Goal: Task Accomplishment & Management: Complete application form

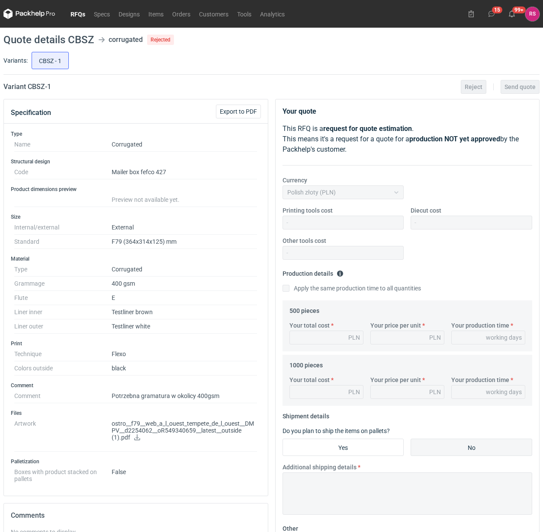
click at [80, 12] on link "RFQs" at bounding box center [77, 14] width 23 height 10
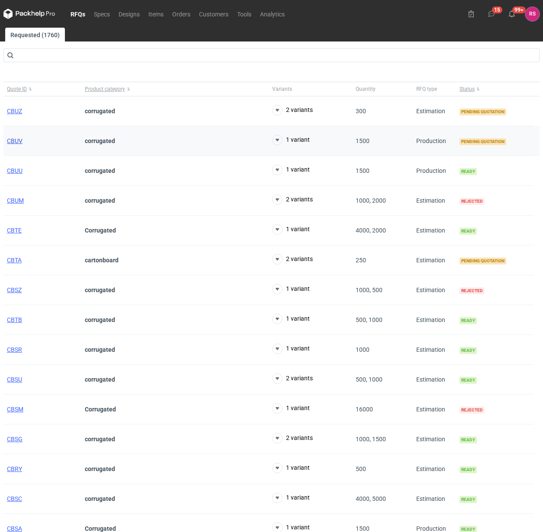
click at [13, 141] on span "CBUV" at bounding box center [15, 141] width 16 height 7
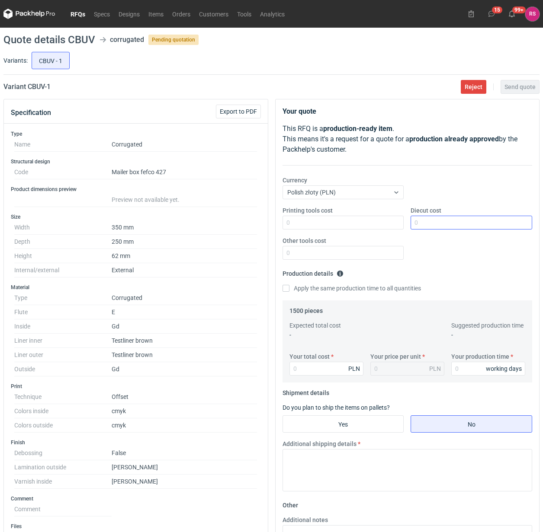
drag, startPoint x: 452, startPoint y: 215, endPoint x: 452, endPoint y: 221, distance: 5.2
click at [452, 217] on div "Diecut cost" at bounding box center [471, 217] width 128 height 23
click at [452, 224] on input "Diecut cost" at bounding box center [471, 223] width 122 height 14
type input "550"
click at [282, 285] on input "Apply the same production time to all quantities" at bounding box center [285, 288] width 7 height 7
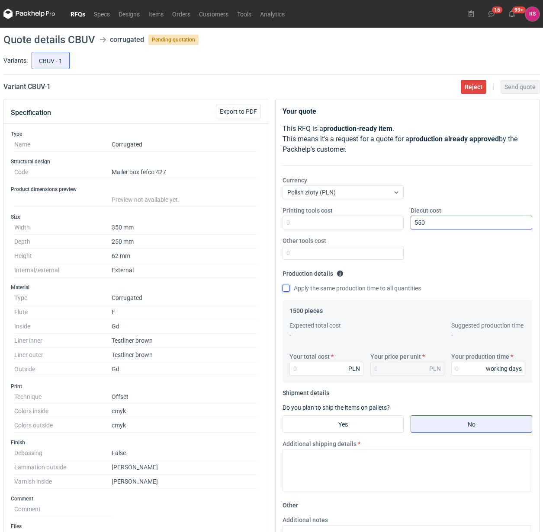
checkbox input "true"
type input "85"
type input "0.06"
type input "8580"
type input "5.72"
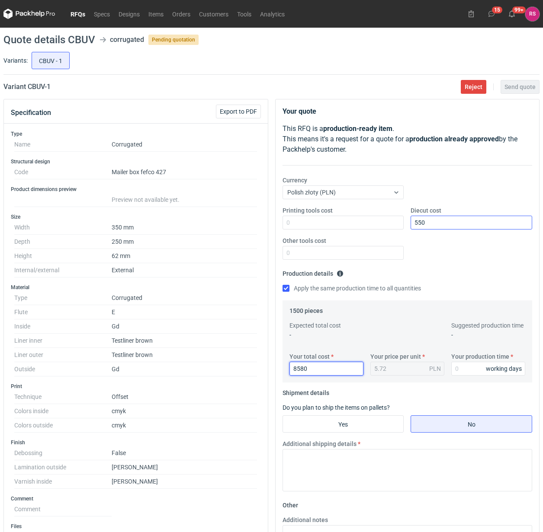
type input "8580"
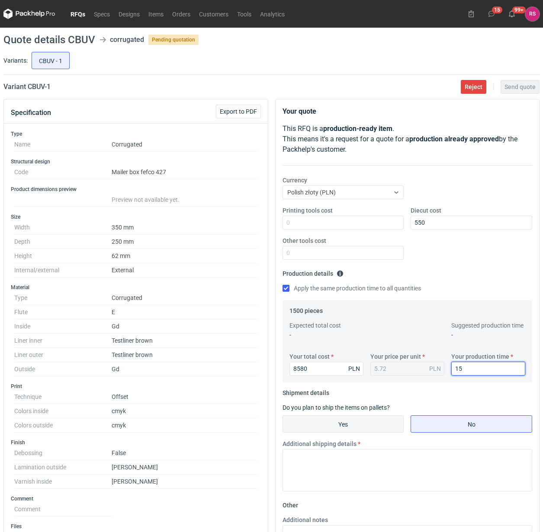
type input "15"
click at [344, 423] on input "Yes" at bounding box center [343, 424] width 121 height 16
radio input "true"
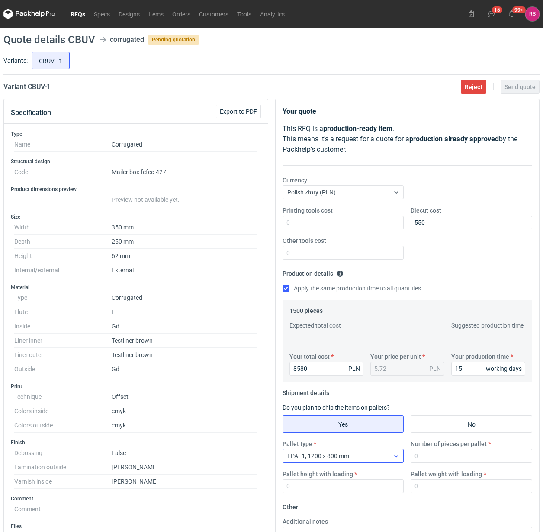
click at [397, 460] on icon at bounding box center [396, 456] width 7 height 7
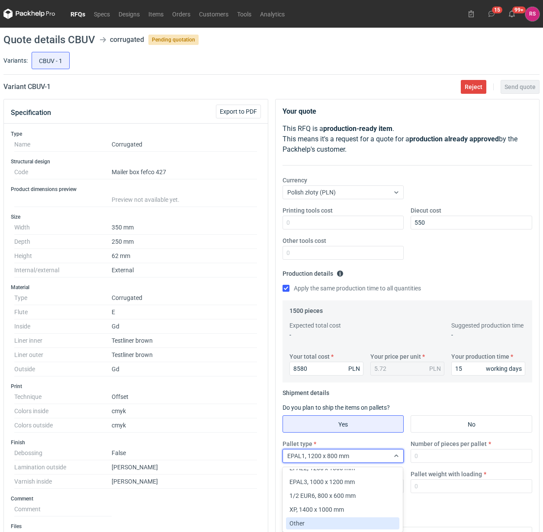
click at [317, 519] on div "Other" at bounding box center [342, 523] width 107 height 9
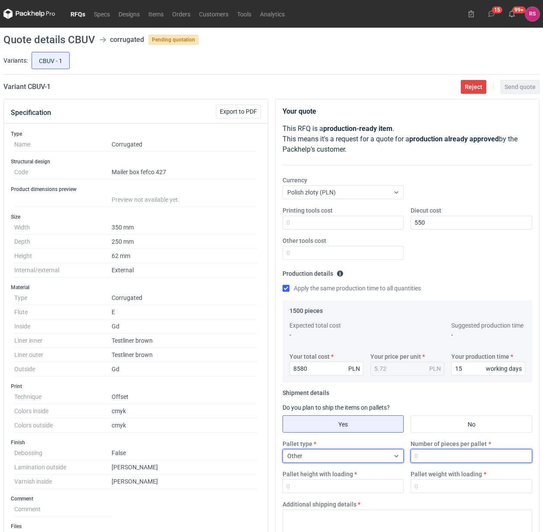
click at [459, 461] on input "Number of pieces per pallet" at bounding box center [471, 456] width 122 height 14
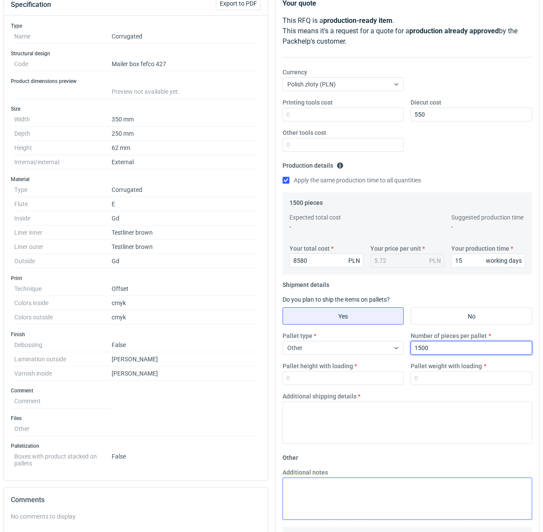
type input "1500"
type input "1800"
type input "300"
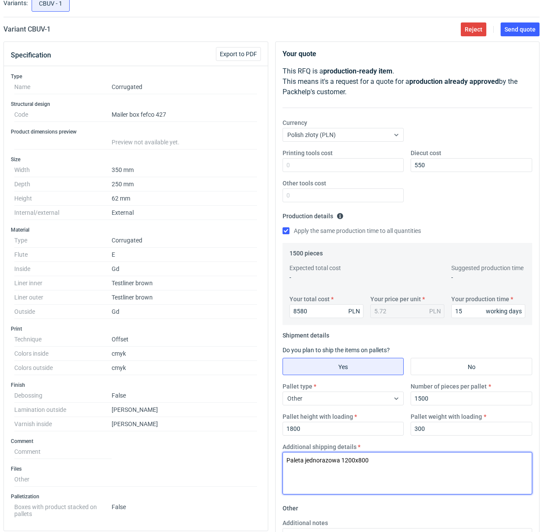
scroll to position [0, 0]
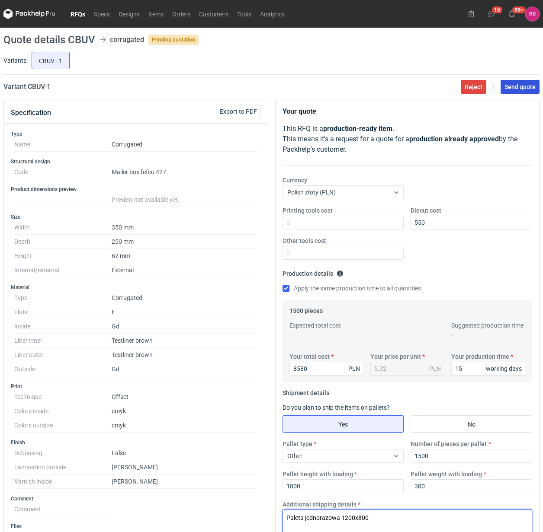
type textarea "Paleta jednorazowa 1200x800"
click at [517, 84] on span "Send quote" at bounding box center [519, 87] width 31 height 6
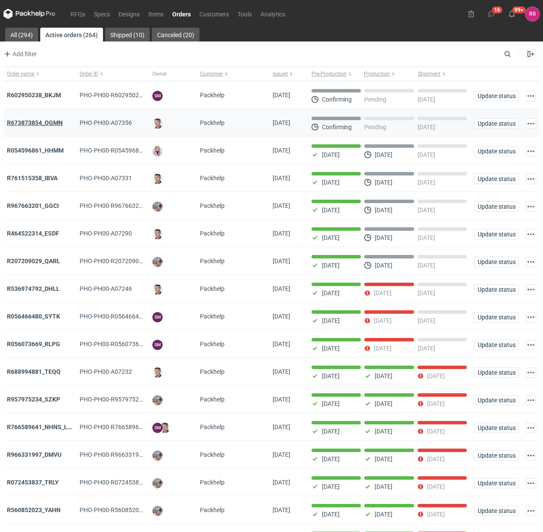
click at [50, 124] on strong "R673873854_OGMN" at bounding box center [35, 122] width 56 height 7
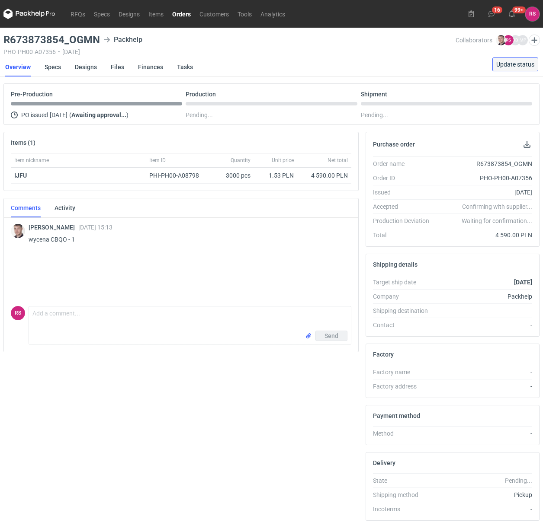
click at [518, 61] on span "Update status" at bounding box center [515, 64] width 38 height 6
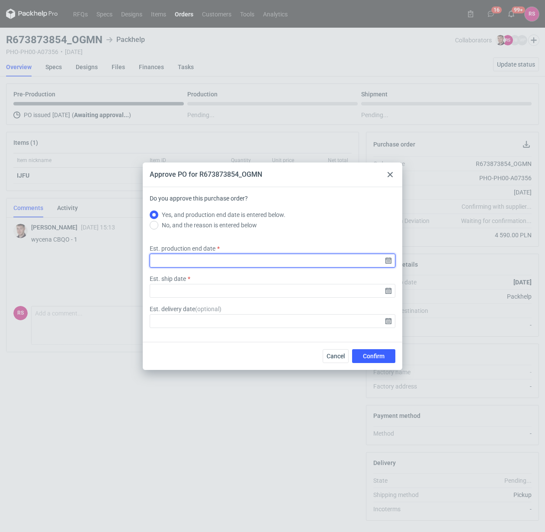
click at [388, 257] on input "Est. production end date" at bounding box center [273, 261] width 246 height 14
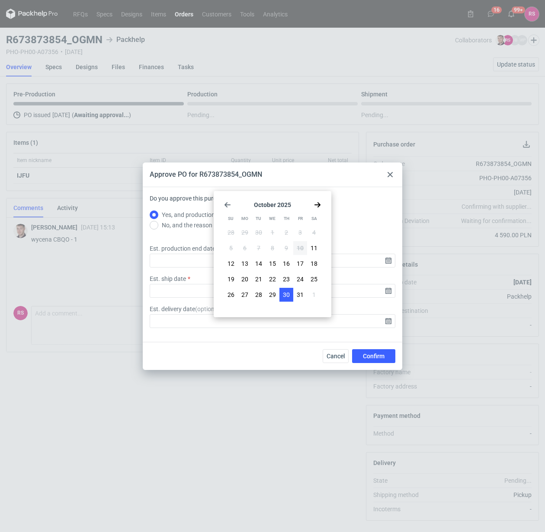
click at [284, 295] on span "30" at bounding box center [286, 295] width 7 height 9
type input "2025-10-30"
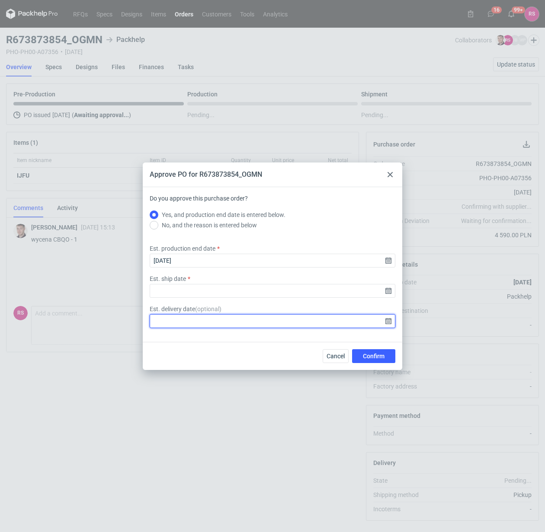
click at [386, 320] on input "Est. delivery date ( optional )" at bounding box center [273, 321] width 246 height 14
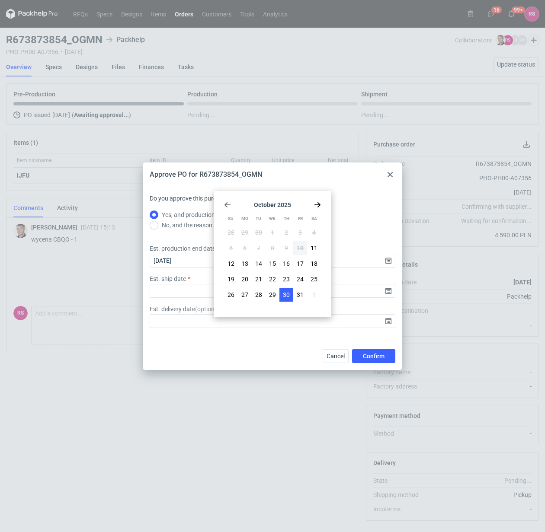
click at [290, 295] on button "30" at bounding box center [286, 295] width 14 height 14
type input "2025-10-30"
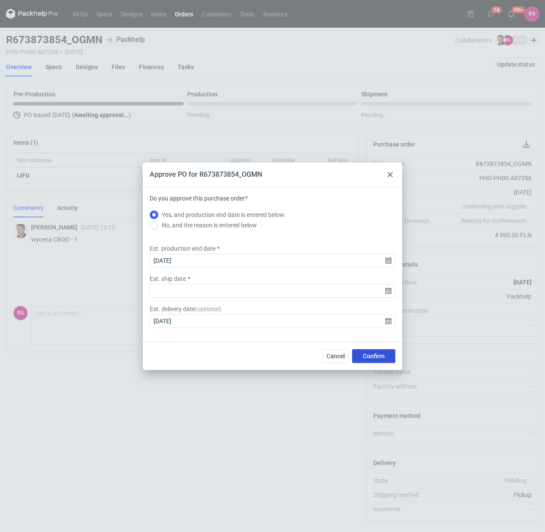
click at [381, 353] on span "Confirm" at bounding box center [374, 356] width 22 height 6
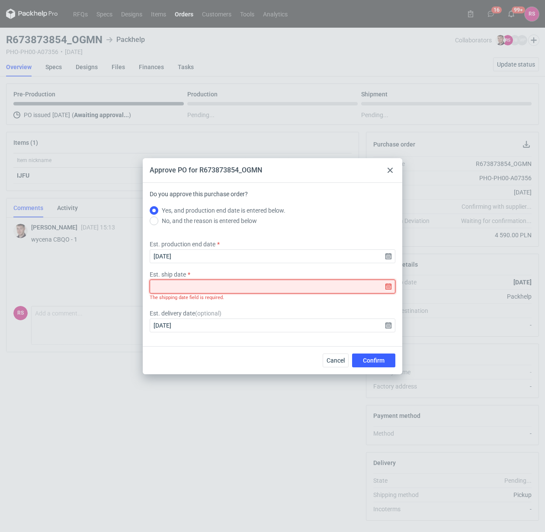
click at [388, 287] on input "Est. ship date" at bounding box center [273, 287] width 246 height 14
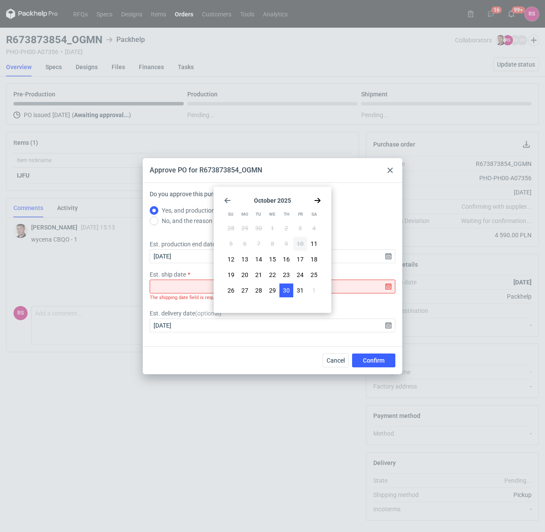
click at [285, 287] on span "30" at bounding box center [286, 290] width 7 height 9
type input "2025-10-30"
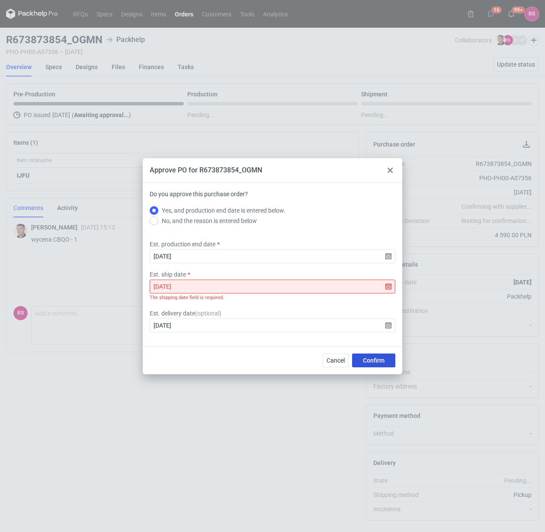
click at [372, 359] on span "Confirm" at bounding box center [374, 361] width 22 height 6
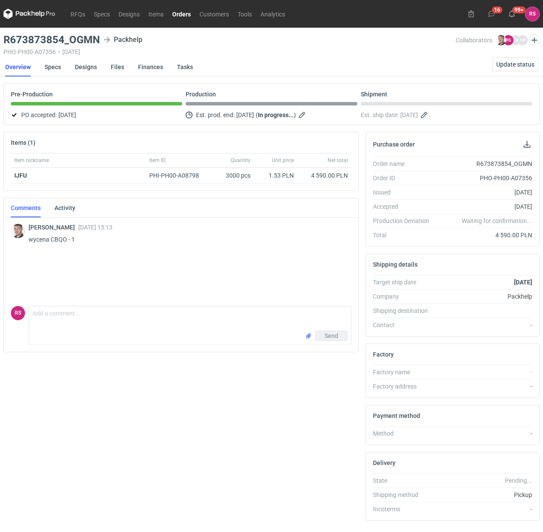
click at [353, 63] on nav "Overview Specs Designs Files Finances Tasks Update status" at bounding box center [271, 67] width 533 height 19
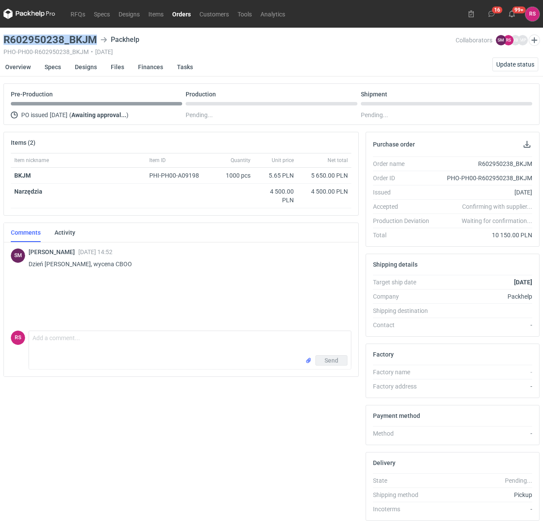
drag, startPoint x: 96, startPoint y: 39, endPoint x: 3, endPoint y: 37, distance: 92.6
click at [3, 37] on main "R602950238_BKJM Packhelp PHO-PH00-R602950238_BKJM • 10/10/2025 Collaborators SM…" at bounding box center [271, 292] width 543 height 528
copy h3 "R602950238_BKJM"
click at [526, 146] on button "button" at bounding box center [527, 144] width 10 height 10
click at [53, 67] on link "Specs" at bounding box center [53, 67] width 16 height 19
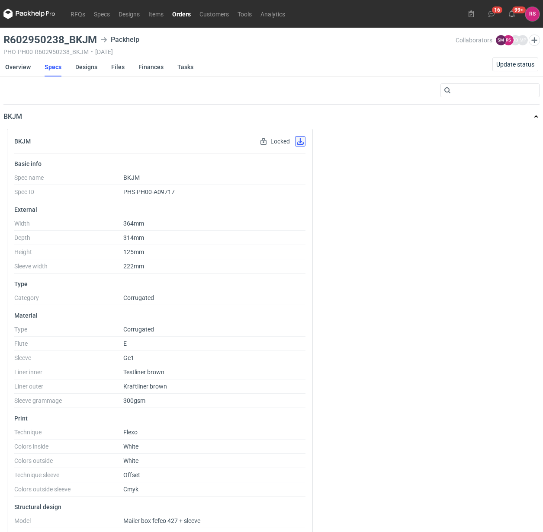
click at [301, 140] on button "button" at bounding box center [300, 141] width 10 height 10
click at [87, 66] on link "Designs" at bounding box center [86, 67] width 22 height 19
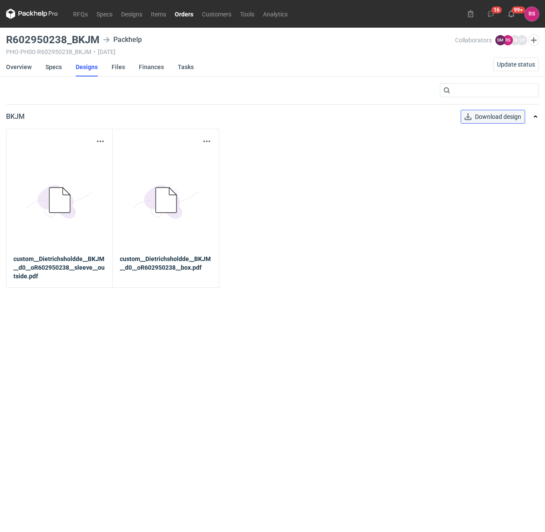
click at [495, 114] on span "Download design" at bounding box center [498, 117] width 46 height 6
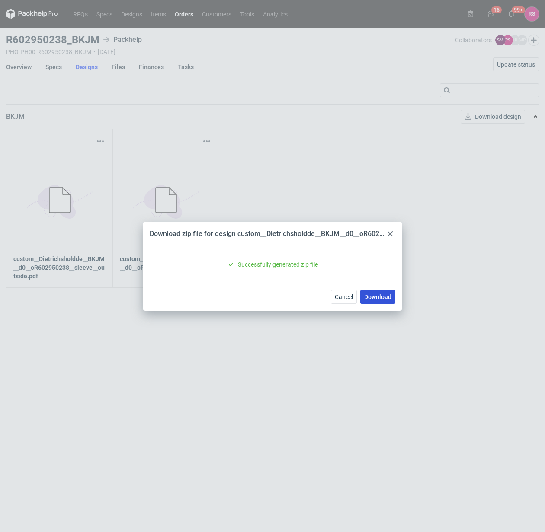
click at [379, 295] on link "Download" at bounding box center [377, 297] width 35 height 14
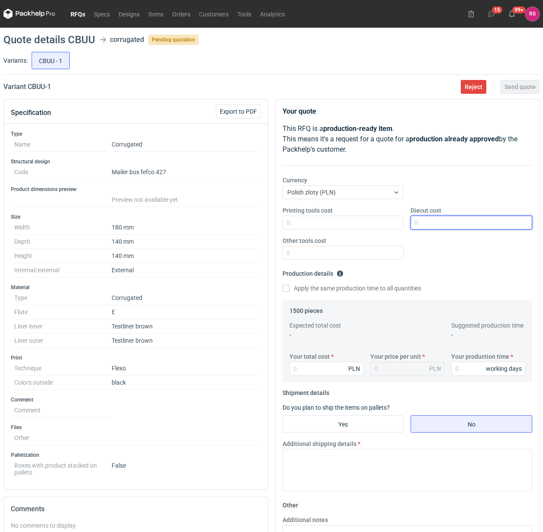
click at [442, 223] on input "Diecut cost" at bounding box center [471, 223] width 122 height 14
type input "500"
click at [282, 285] on input "Apply the same production time to all quantities" at bounding box center [285, 288] width 7 height 7
checkbox input "true"
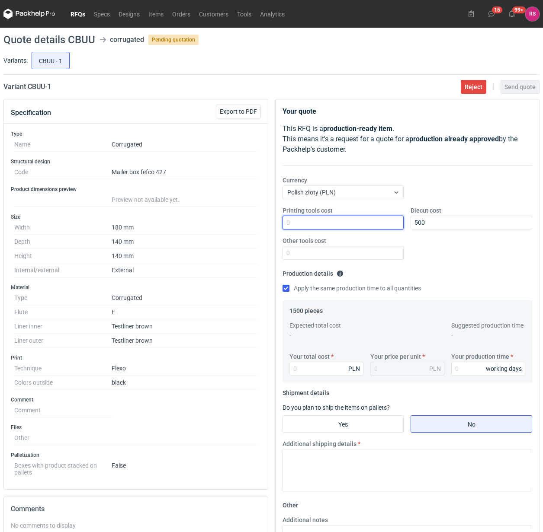
click at [377, 224] on input "Printing tools cost" at bounding box center [343, 223] width 122 height 14
type input "550"
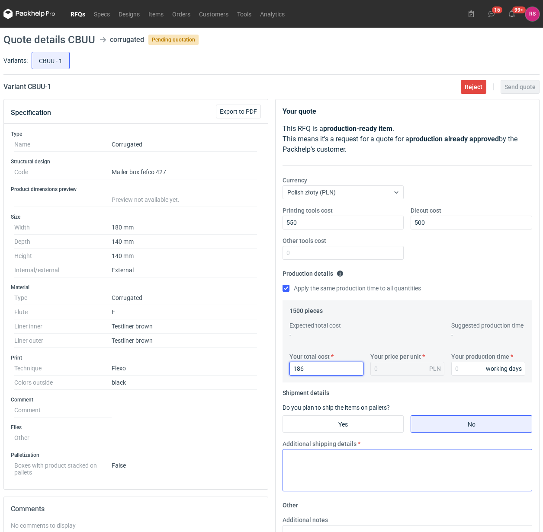
type input "1860"
type input "1.24"
type input "1860"
type input "13"
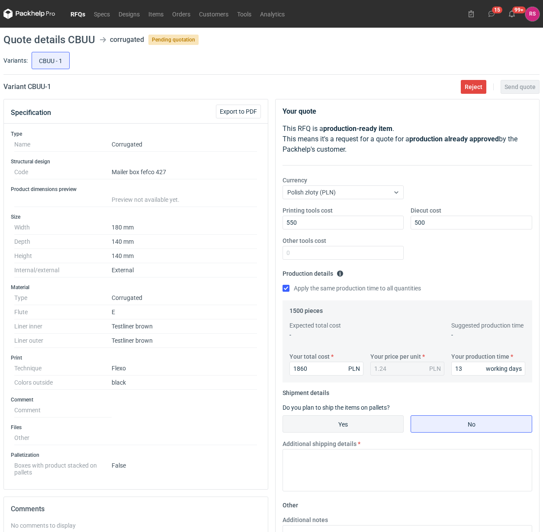
click at [357, 424] on input "Yes" at bounding box center [343, 424] width 121 height 16
radio input "true"
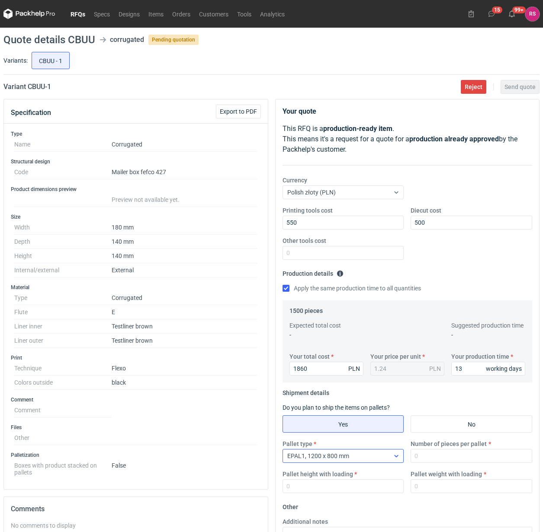
click at [394, 459] on icon at bounding box center [396, 456] width 7 height 7
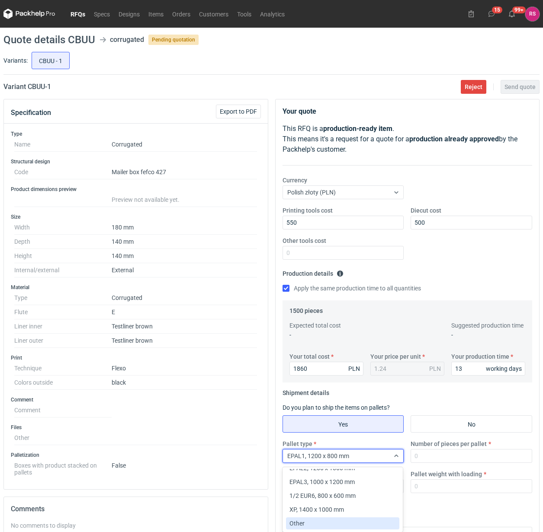
click at [301, 519] on span "Other" at bounding box center [296, 523] width 15 height 9
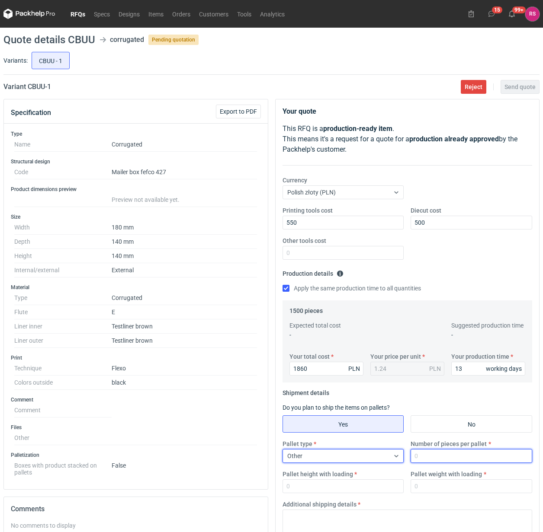
click at [454, 456] on input "Number of pieces per pallet" at bounding box center [471, 456] width 122 height 14
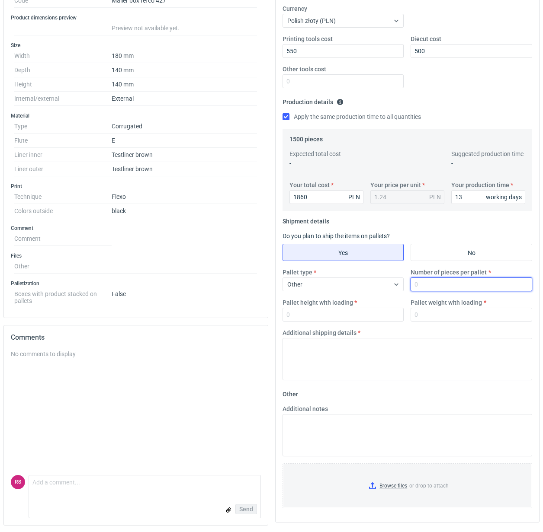
scroll to position [174, 0]
click at [466, 282] on input "Number of pieces per pallet" at bounding box center [471, 284] width 122 height 14
type input "1500"
type input "1800"
type input "300"
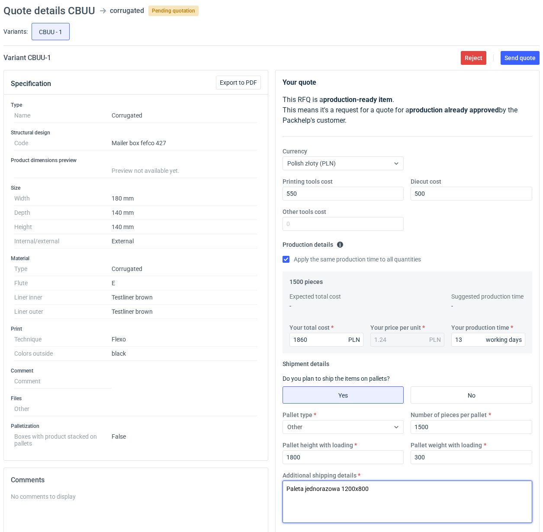
scroll to position [0, 0]
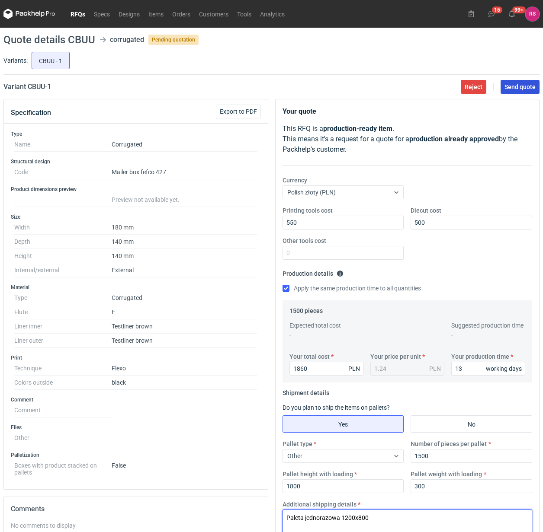
type textarea "Paleta jednorazowa 1200x800"
click at [521, 88] on span "Send quote" at bounding box center [519, 87] width 31 height 6
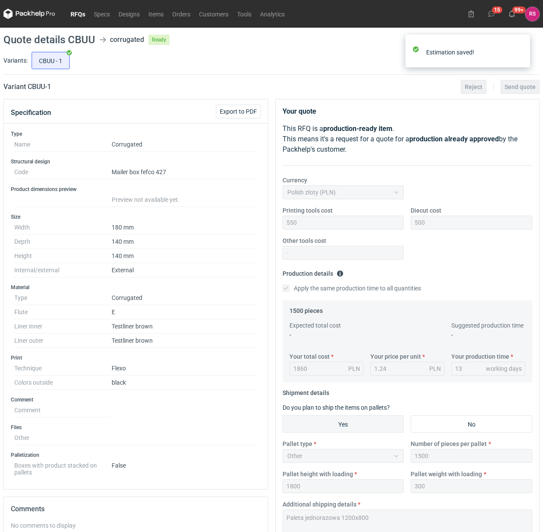
click at [244, 62] on div "CBUU - 1" at bounding box center [285, 60] width 510 height 21
